Goal: Check status: Check status

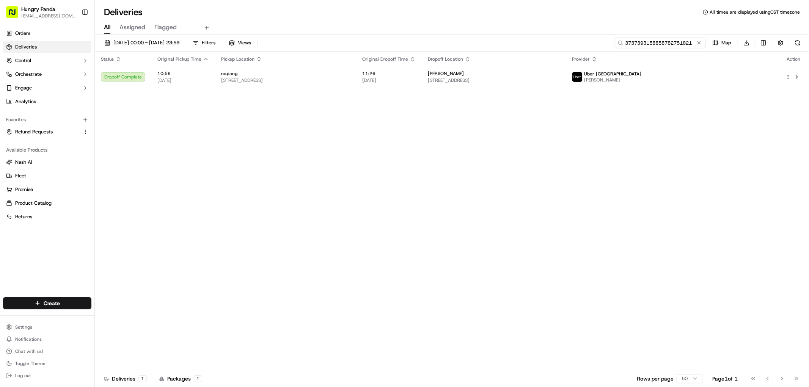
click at [678, 42] on input "3737393158858782751821" at bounding box center [660, 43] width 91 height 11
paste input "124736663845071858332"
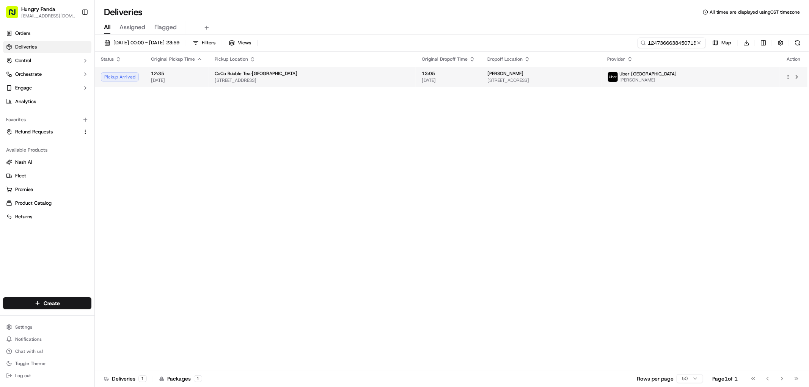
click at [555, 78] on span "[STREET_ADDRESS]" at bounding box center [541, 80] width 108 height 6
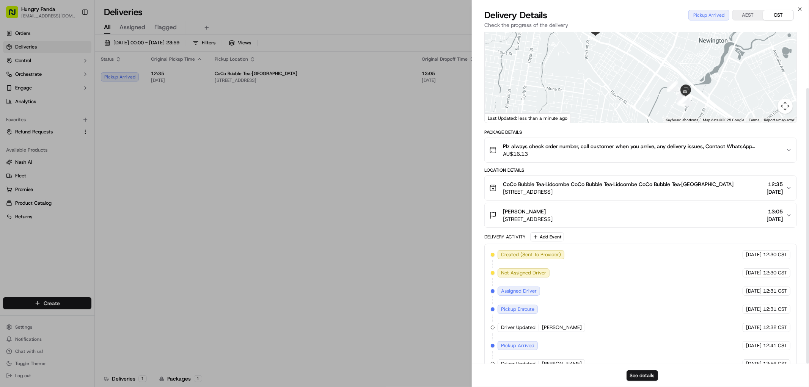
scroll to position [68, 0]
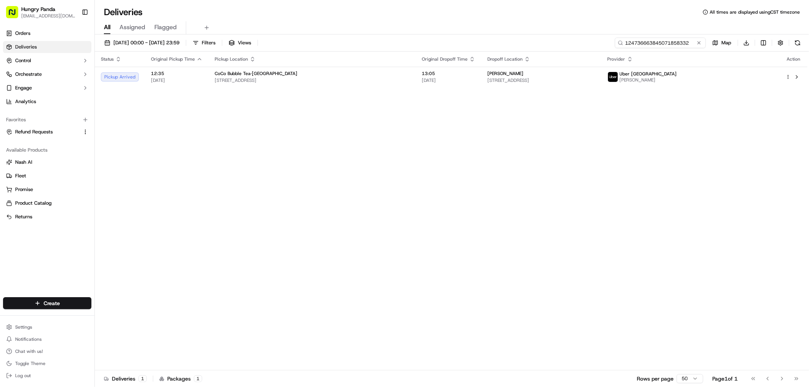
click at [670, 44] on input "124736663845071858332" at bounding box center [660, 43] width 91 height 11
paste input "024736208845071574325"
click at [566, 80] on span "[STREET_ADDRESS]" at bounding box center [541, 80] width 108 height 6
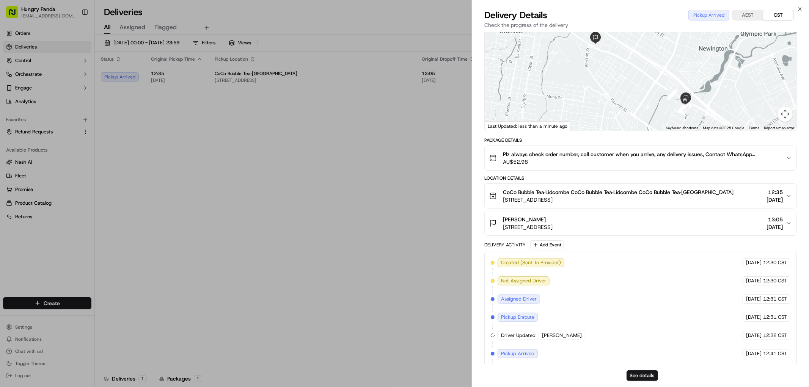
scroll to position [68, 0]
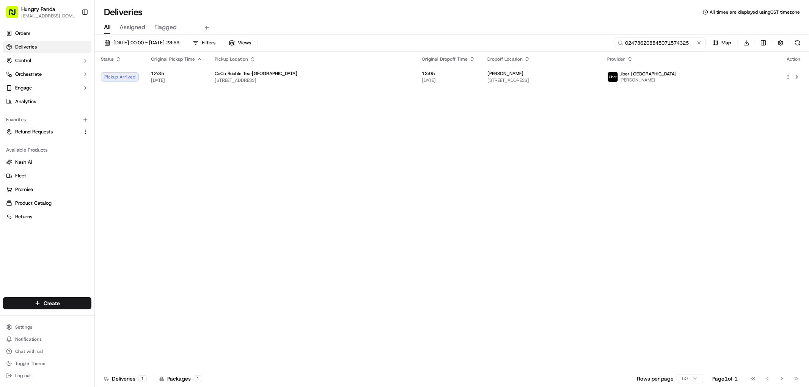
click at [663, 39] on input "024736208845071574325" at bounding box center [660, 43] width 91 height 11
paste input "124736663845071858332"
click at [596, 79] on span "[STREET_ADDRESS]" at bounding box center [541, 80] width 108 height 6
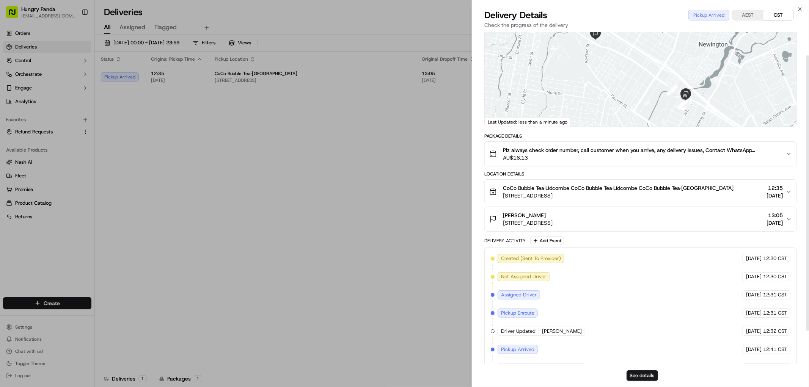
scroll to position [68, 0]
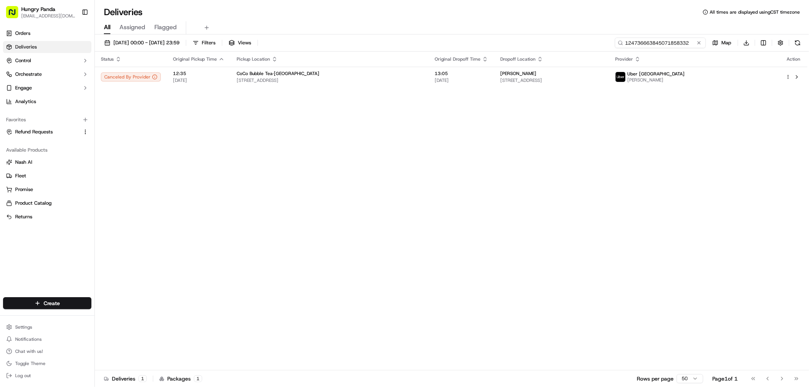
click at [674, 40] on input "124736663845071858332" at bounding box center [660, 43] width 91 height 11
click at [603, 80] on span "[STREET_ADDRESS]" at bounding box center [551, 80] width 103 height 6
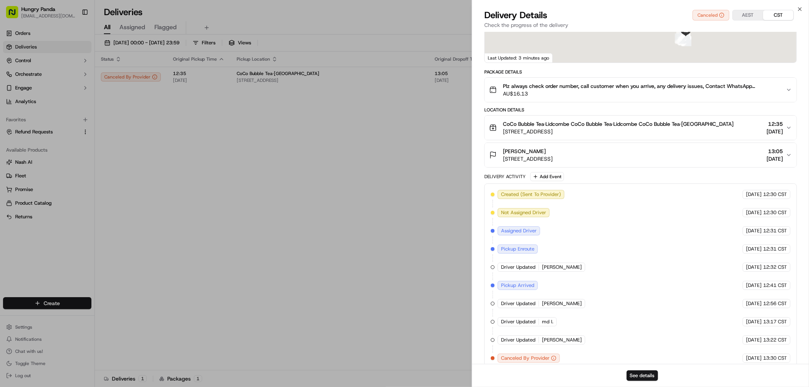
scroll to position [123, 0]
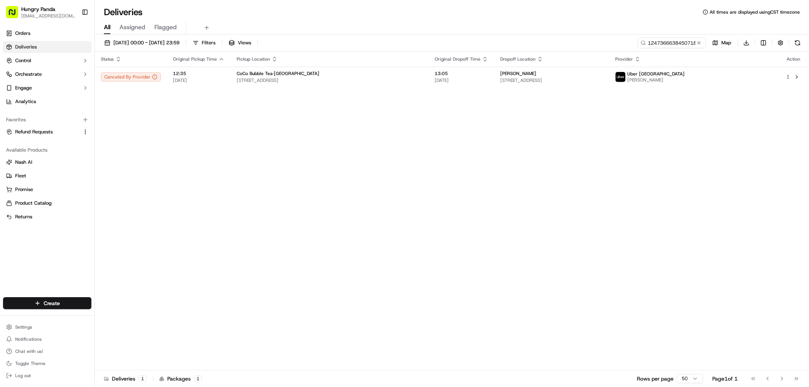
click at [661, 48] on div "[DATE] 00:00 - [DATE] 23:59 Filters Views 124736663845071858332 Map Download" at bounding box center [452, 45] width 714 height 14
click at [662, 42] on input "124736663845071858332" at bounding box center [660, 43] width 91 height 11
paste input "024736208845071574325"
type input "024736208845071574325"
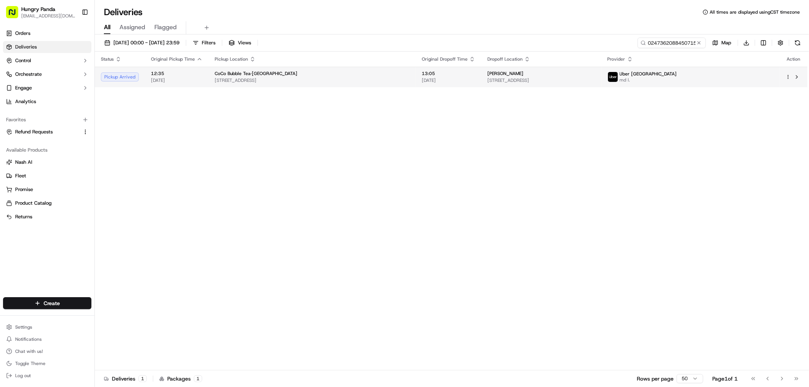
click at [596, 79] on span "[STREET_ADDRESS]" at bounding box center [541, 80] width 108 height 6
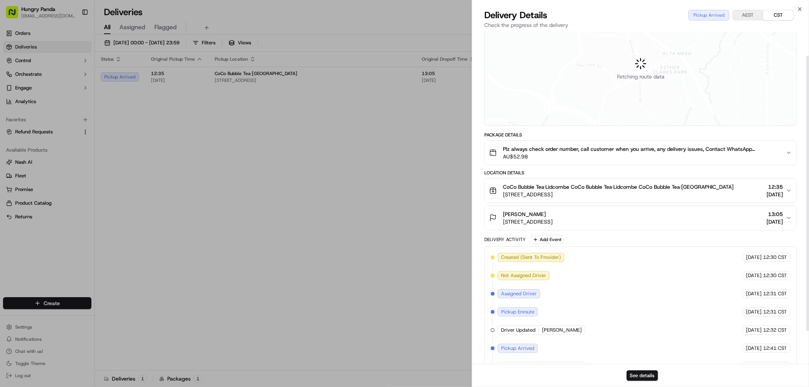
scroll to position [68, 0]
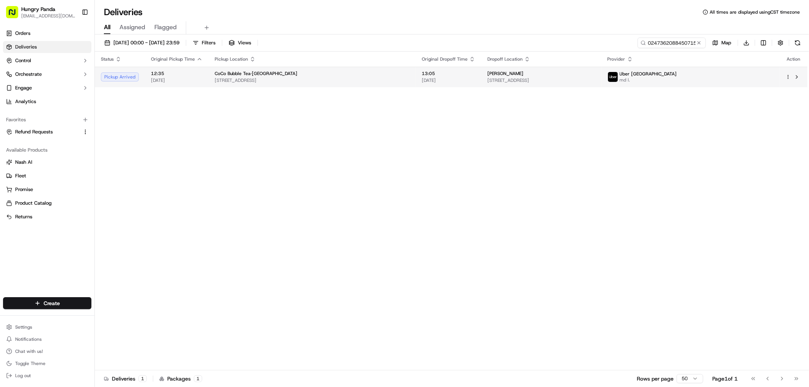
click at [733, 77] on div "Uber [GEOGRAPHIC_DATA] md I." at bounding box center [691, 77] width 166 height 12
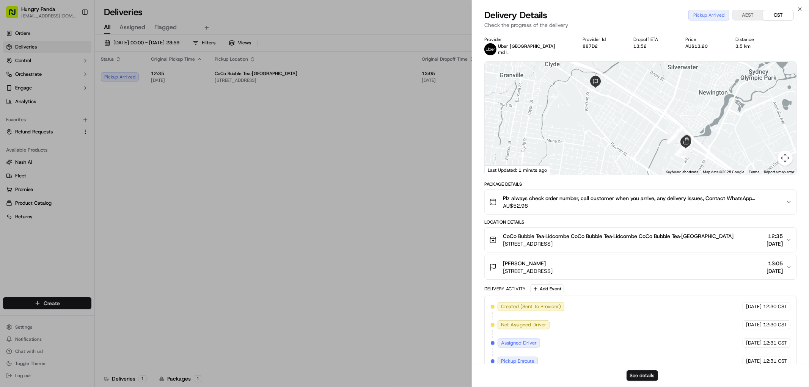
click at [770, 203] on span "AU$52.98" at bounding box center [641, 206] width 277 height 8
